Goal: Complete application form

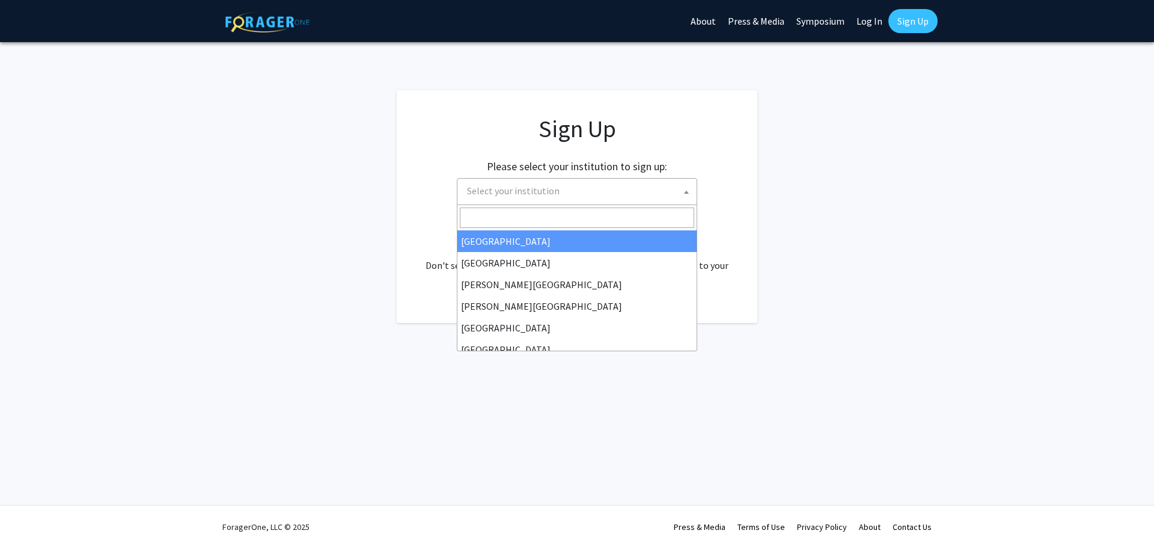
click at [680, 185] on span at bounding box center [686, 192] width 12 height 26
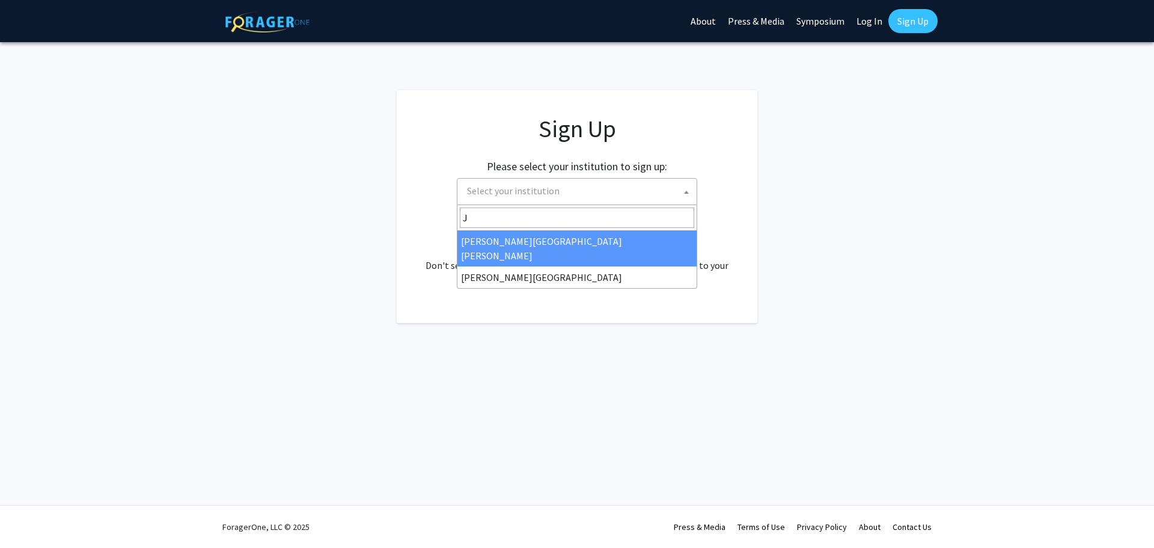
type input "J"
select select "1"
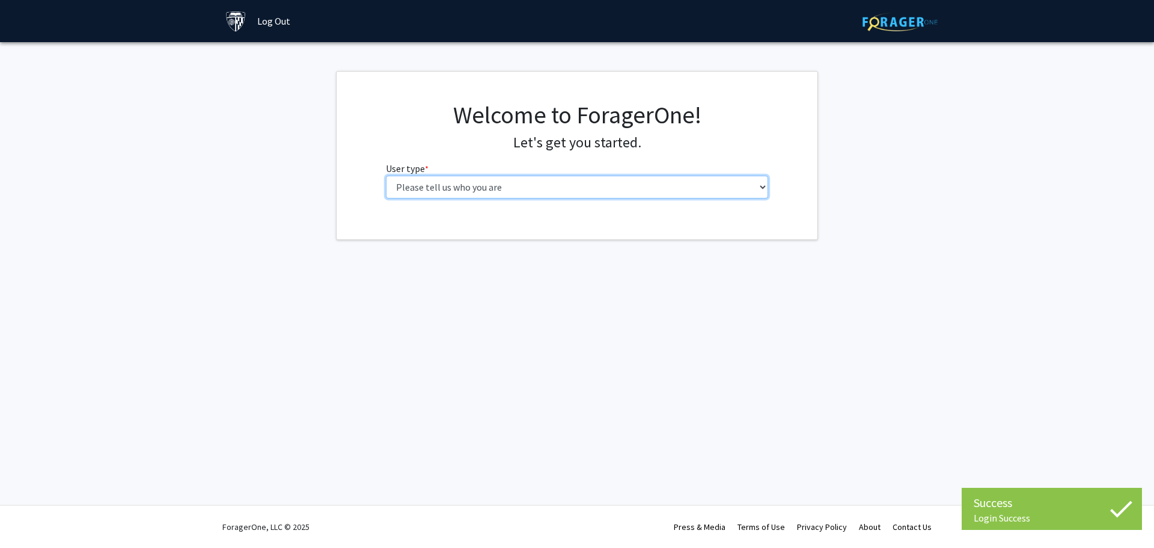
click at [755, 185] on select "Please tell us who you are Undergraduate Student Master's Student Doctoral Cand…" at bounding box center [577, 187] width 383 height 23
select select "2: masters"
click at [386, 176] on select "Please tell us who you are Undergraduate Student Master's Student Doctoral Cand…" at bounding box center [577, 187] width 383 height 23
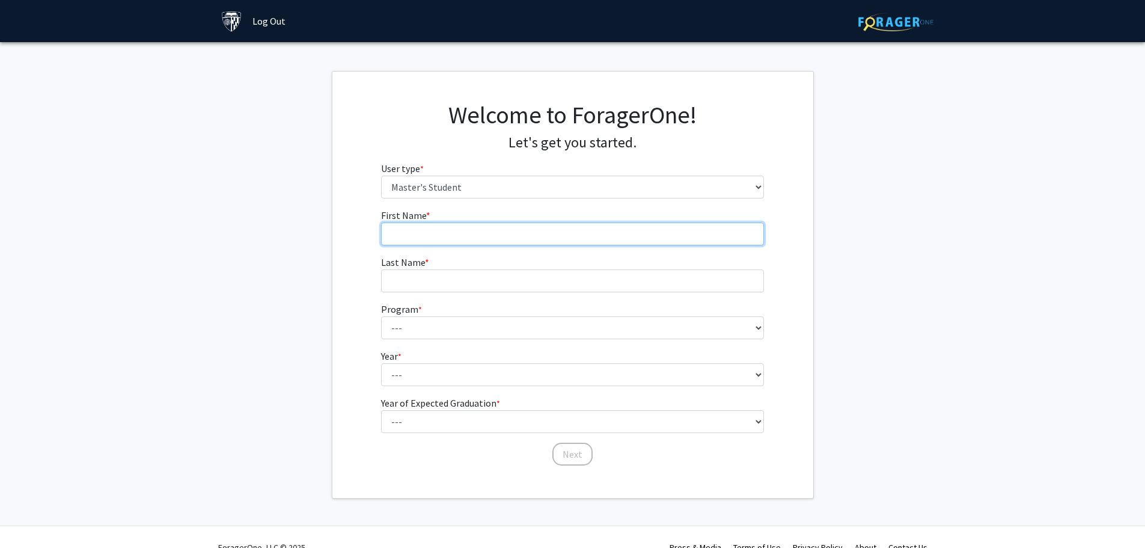
click at [618, 235] on input "First Name * required" at bounding box center [572, 233] width 383 height 23
type input "Katie"
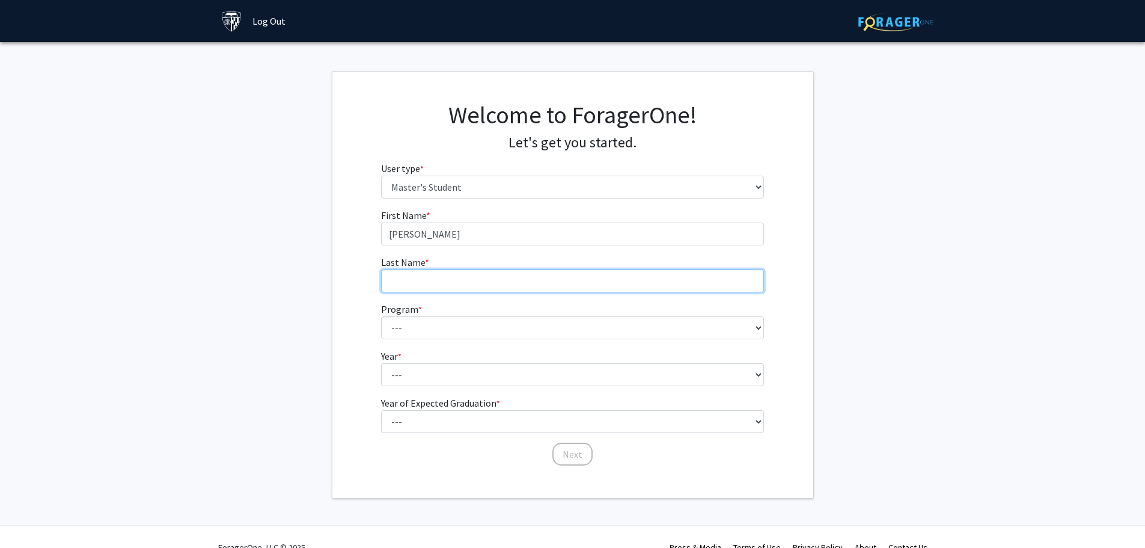
type input "Eliades"
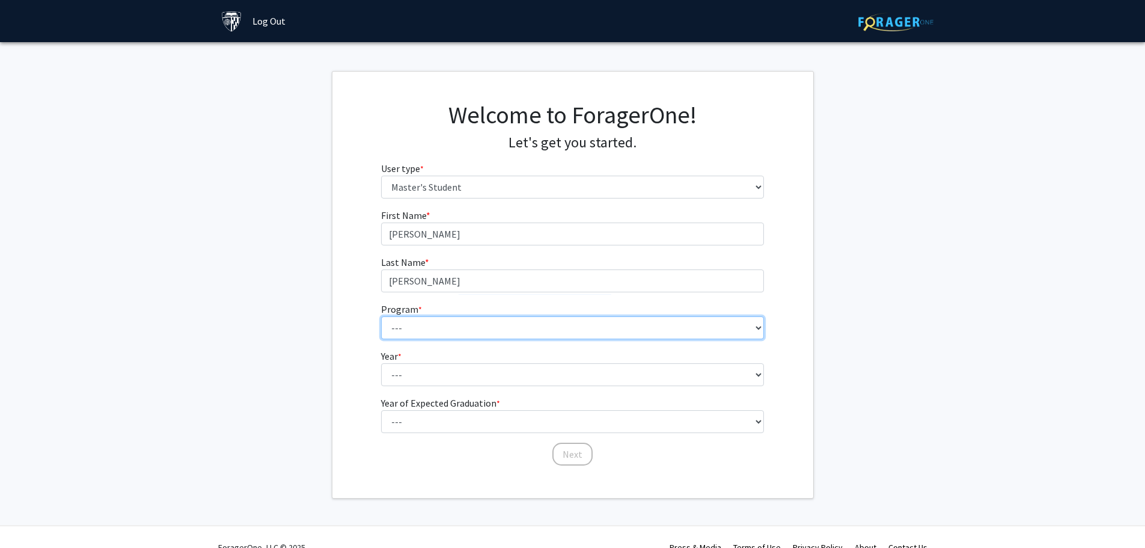
click at [498, 323] on select "--- Anatomy Education Applied and Computational Mathematics Applied Biomedical …" at bounding box center [572, 327] width 383 height 23
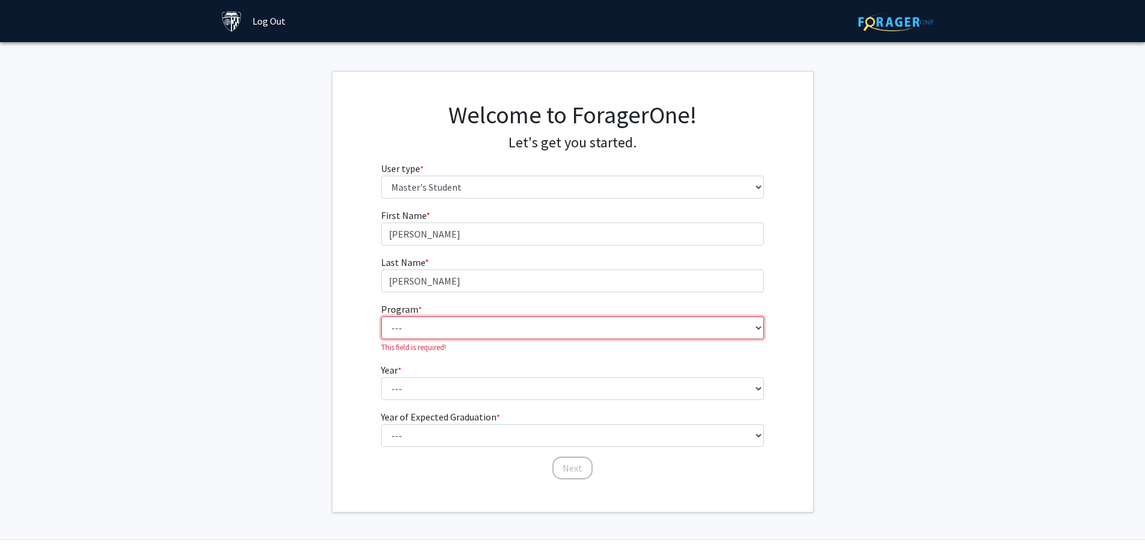
click at [753, 323] on select "--- Anatomy Education Applied and Computational Mathematics Applied Biomedical …" at bounding box center [572, 327] width 383 height 23
select select "50: 39"
click at [381, 316] on select "--- Anatomy Education Applied and Computational Mathematics Applied Biomedical …" at bounding box center [572, 327] width 383 height 23
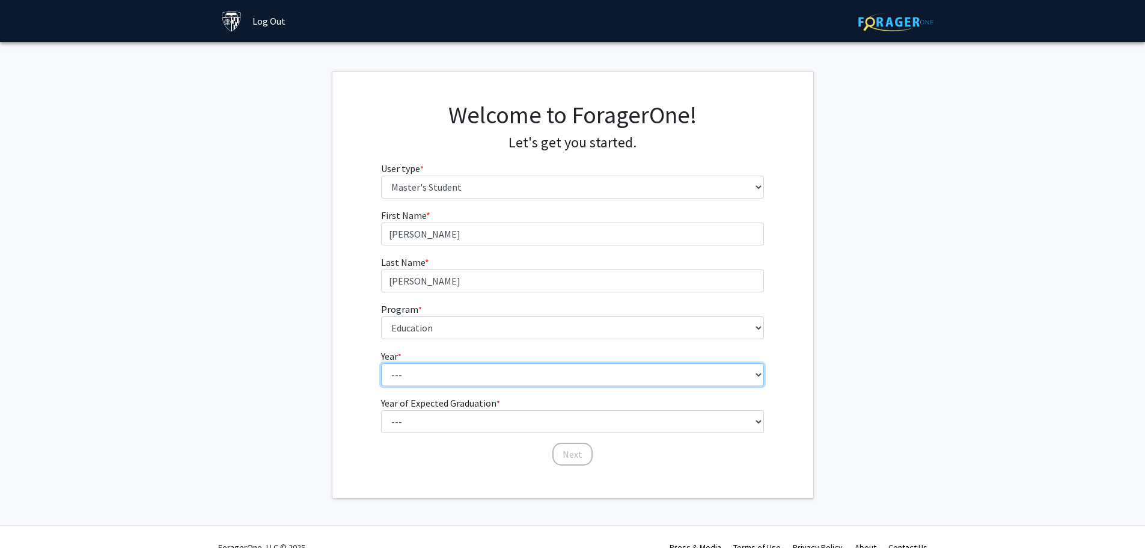
click at [498, 376] on select "--- First Year Second Year" at bounding box center [572, 374] width 383 height 23
select select "1: first_year"
click at [381, 363] on select "--- First Year Second Year" at bounding box center [572, 374] width 383 height 23
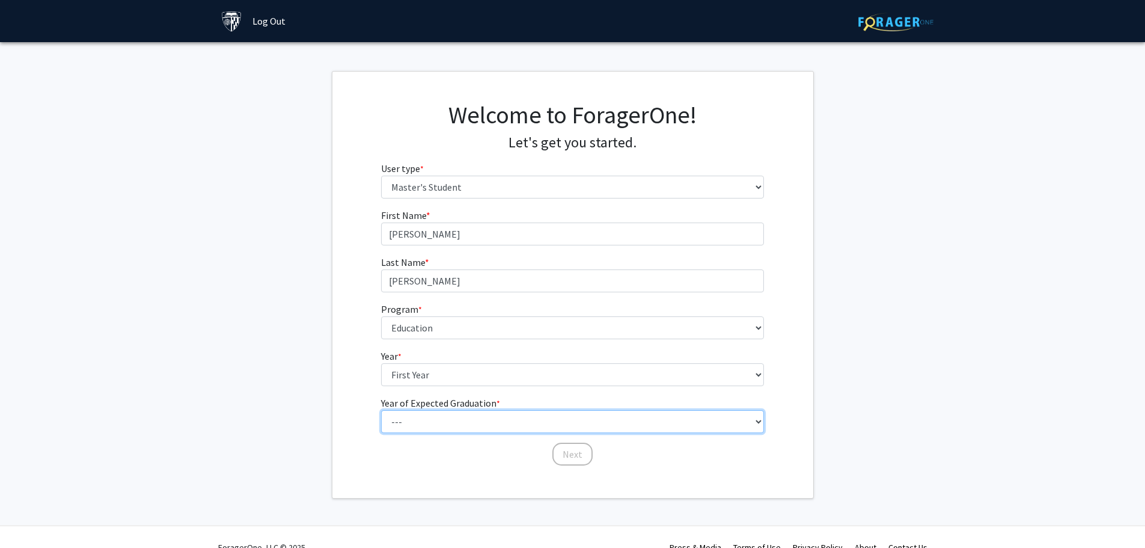
click at [547, 419] on select "--- 2025 2026 2027 2028 2029 2030 2031 2032 2033 2034" at bounding box center [572, 421] width 383 height 23
select select "3: 2027"
click at [381, 410] on select "--- 2025 2026 2027 2028 2029 2030 2031 2032 2033 2034" at bounding box center [572, 421] width 383 height 23
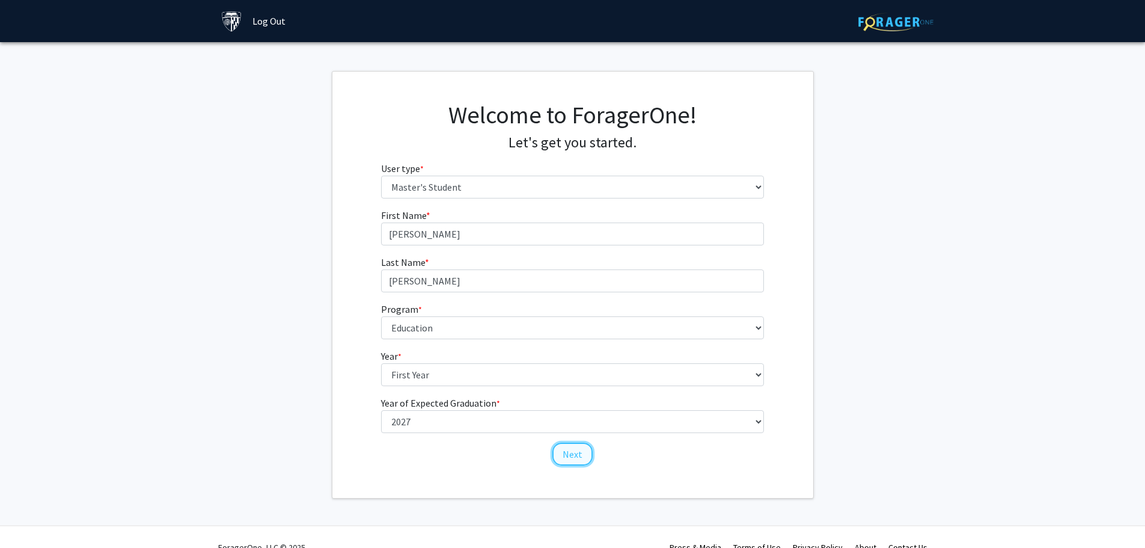
click at [567, 457] on button "Next" at bounding box center [572, 453] width 40 height 23
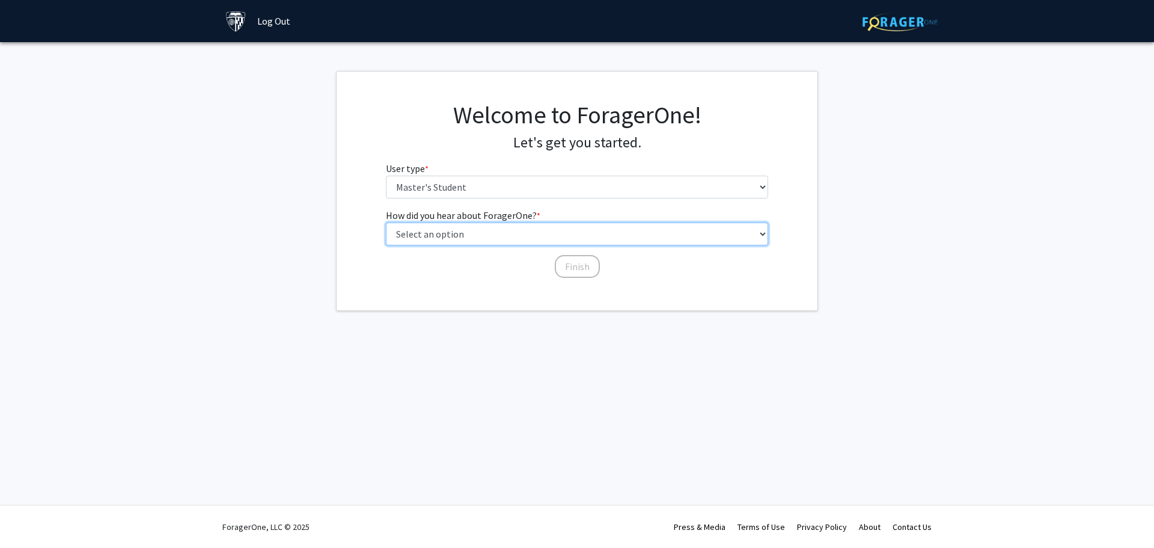
click at [747, 232] on select "Select an option Peer/student recommendation Faculty/staff recommendation Unive…" at bounding box center [577, 233] width 383 height 23
select select "3: university_website"
click at [386, 222] on select "Select an option Peer/student recommendation Faculty/staff recommendation Unive…" at bounding box center [577, 233] width 383 height 23
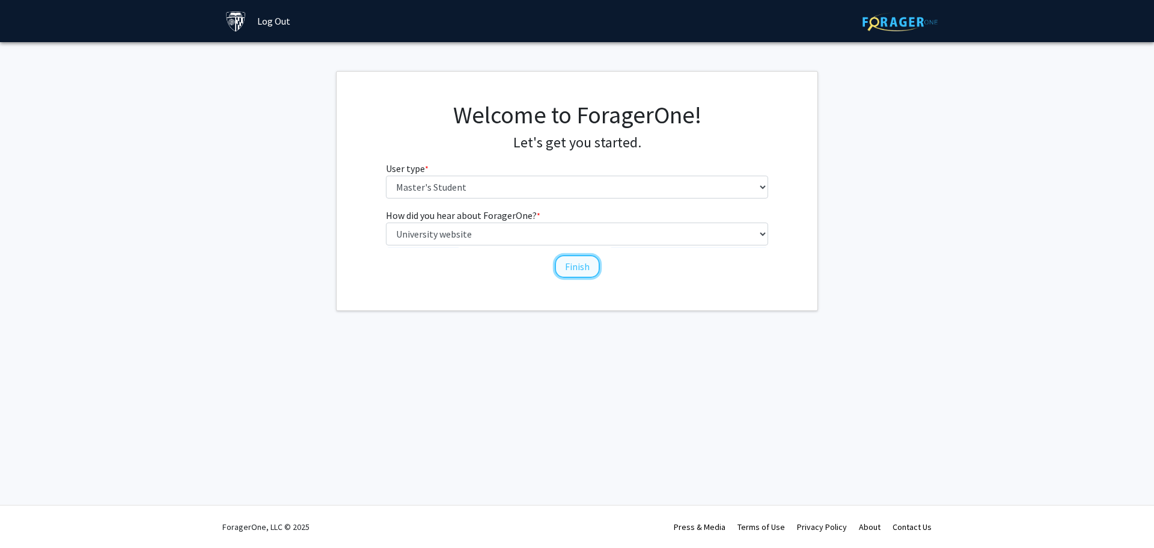
click at [571, 269] on button "Finish" at bounding box center [577, 266] width 45 height 23
